Goal: Task Accomplishment & Management: Manage account settings

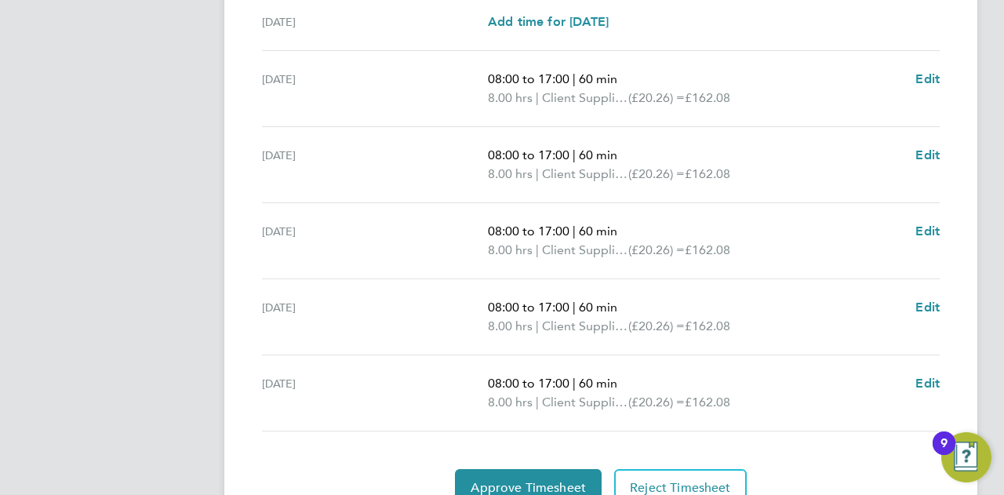
scroll to position [635, 0]
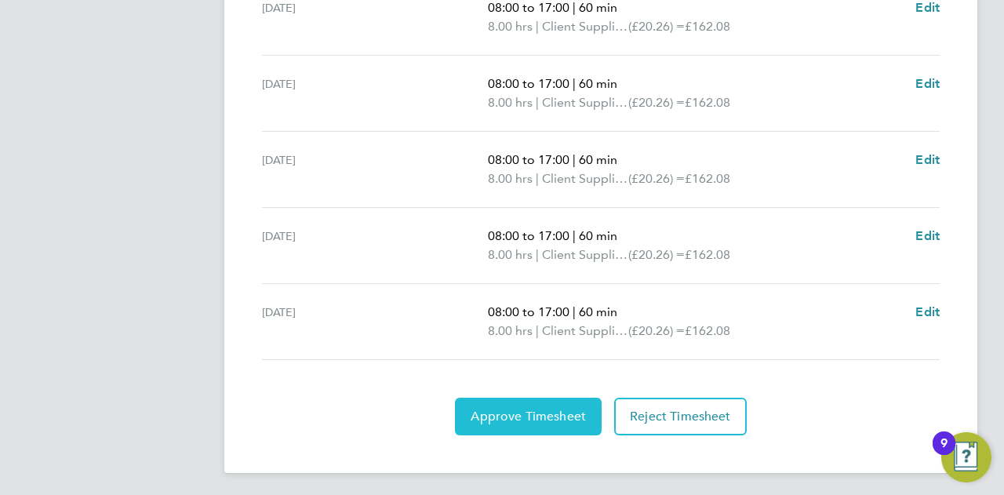
click at [522, 409] on span "Approve Timesheet" at bounding box center [528, 417] width 115 height 16
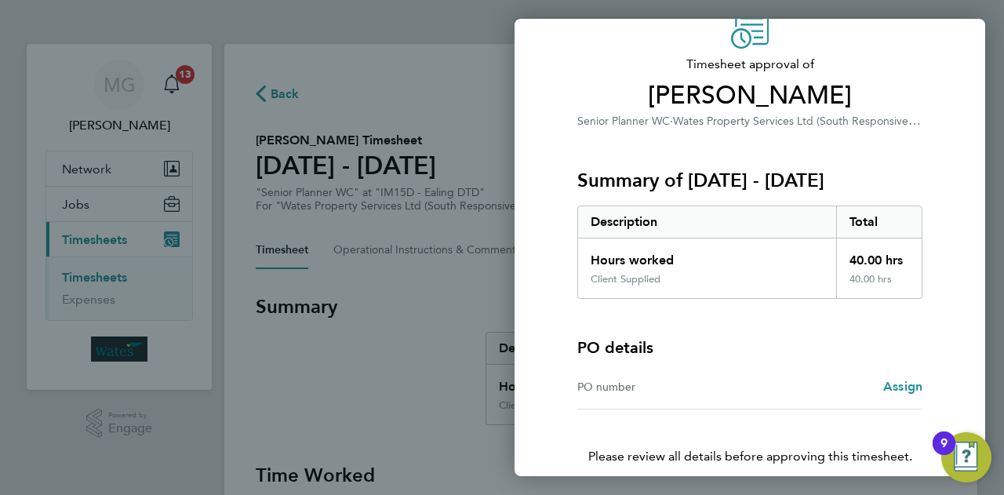
scroll to position [147, 0]
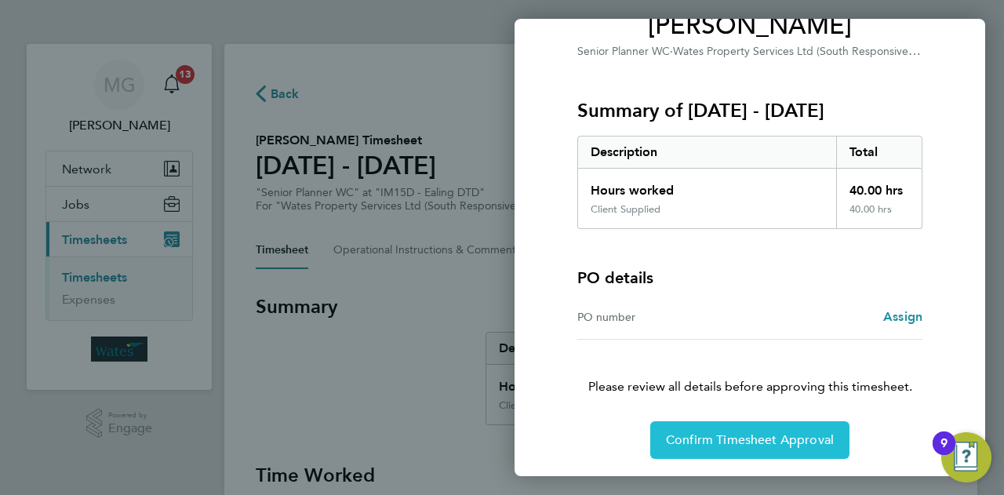
click at [697, 432] on span "Confirm Timesheet Approval" at bounding box center [750, 440] width 168 height 16
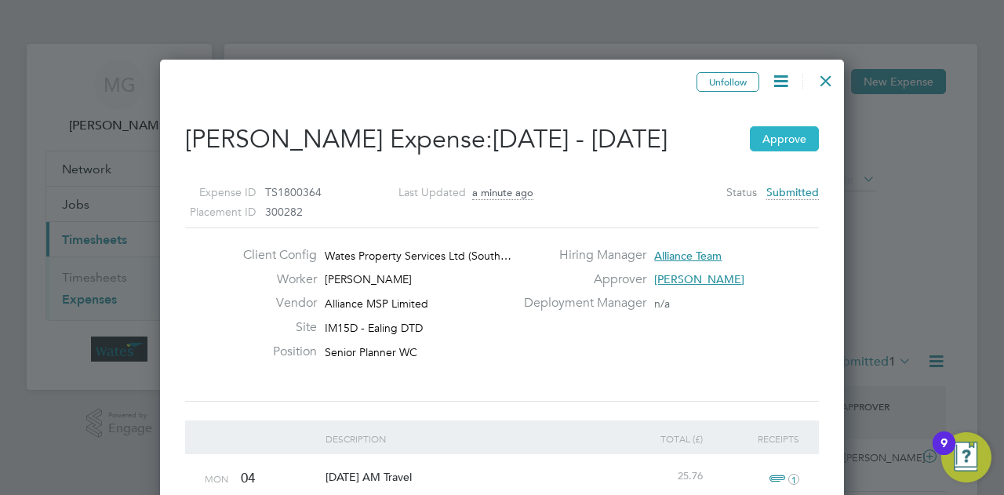
click at [779, 137] on button "Approve" at bounding box center [784, 138] width 69 height 25
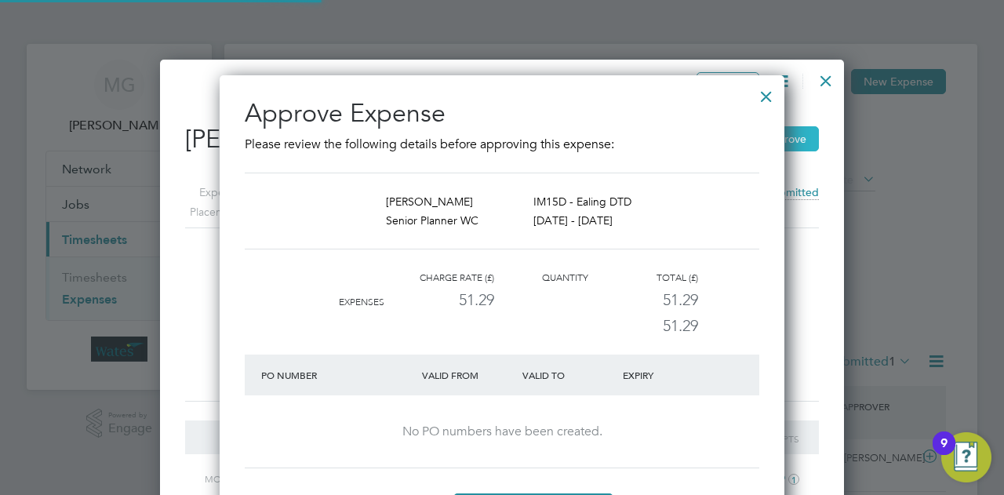
scroll to position [475, 565]
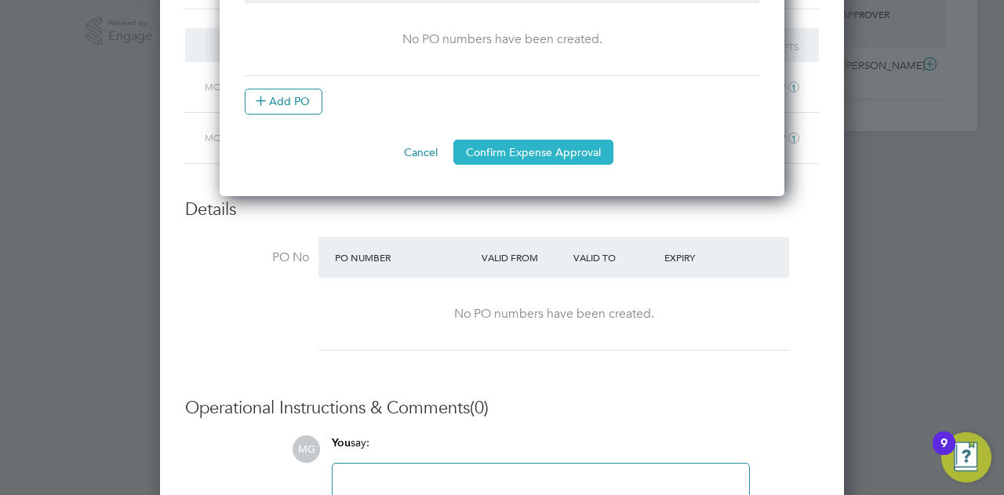
click at [537, 147] on button "Confirm Expense Approval" at bounding box center [533, 152] width 160 height 25
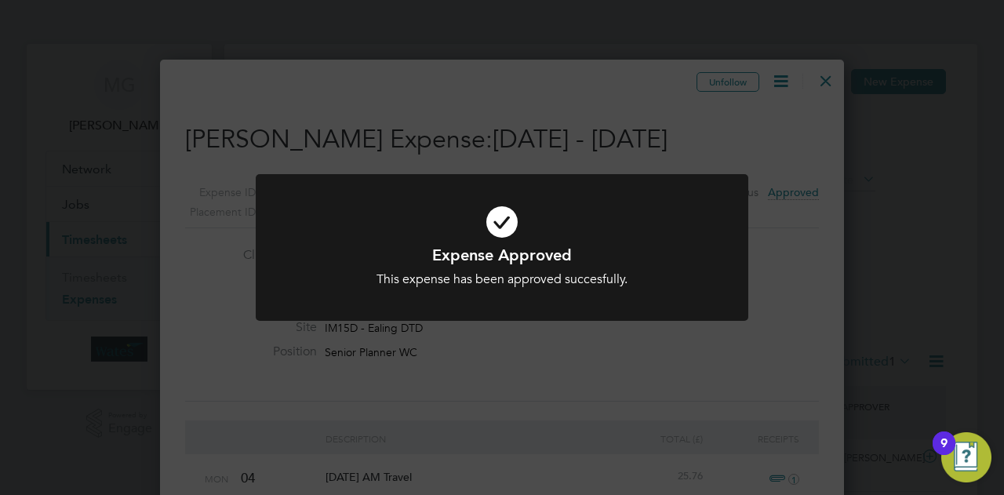
click at [825, 82] on div "Expense Approved This expense has been approved succesfully. Cancel Okay" at bounding box center [502, 247] width 1004 height 495
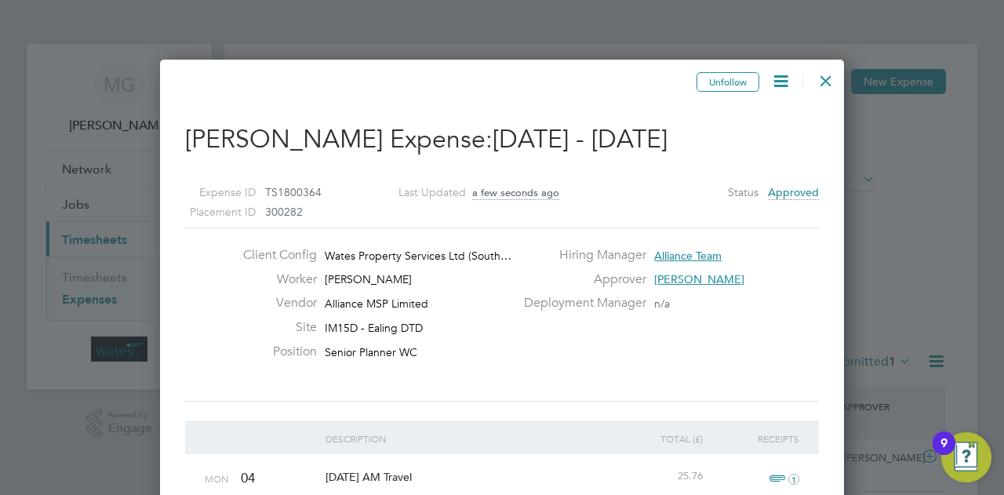
click at [828, 78] on div at bounding box center [826, 77] width 28 height 28
